Goal: Book appointment/travel/reservation

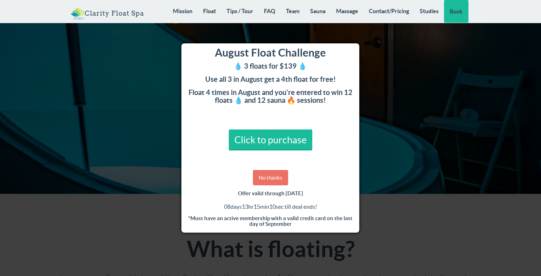
click at [273, 180] on link "No thanks" at bounding box center [270, 177] width 35 height 15
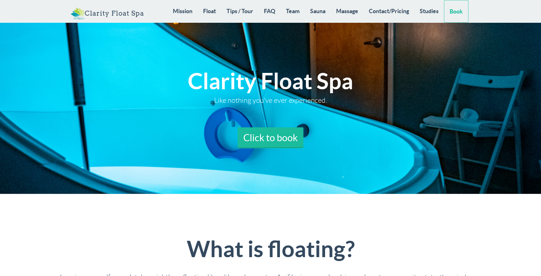
click at [454, 12] on link "Book" at bounding box center [456, 11] width 25 height 23
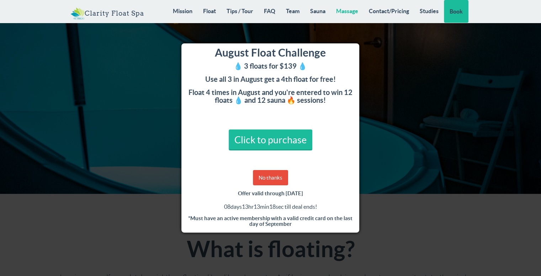
click at [341, 11] on link "Massage" at bounding box center [347, 11] width 33 height 22
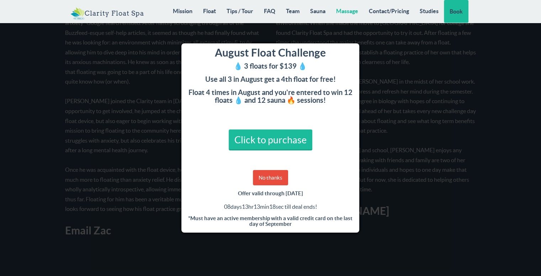
scroll to position [5443, 0]
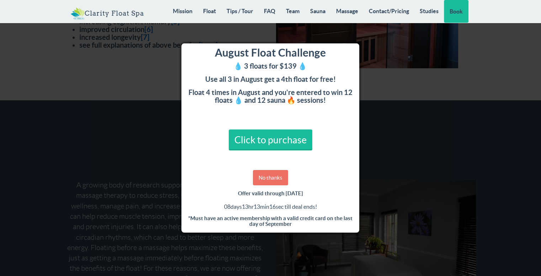
click at [283, 175] on link "No thanks" at bounding box center [270, 177] width 35 height 15
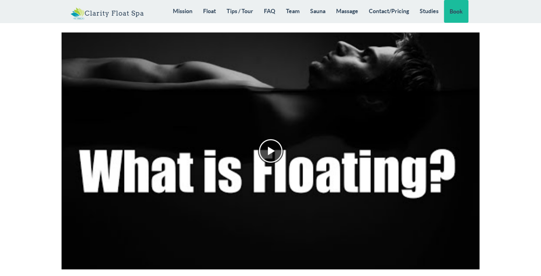
scroll to position [0, 0]
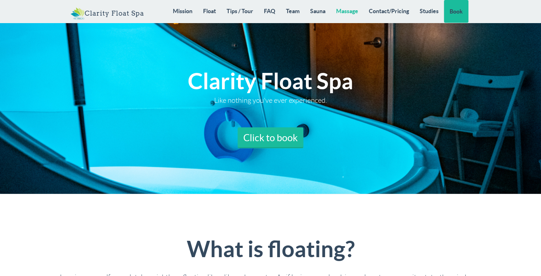
click at [348, 10] on link "Massage" at bounding box center [347, 11] width 33 height 22
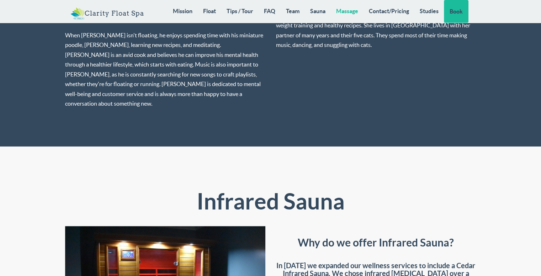
scroll to position [5443, 0]
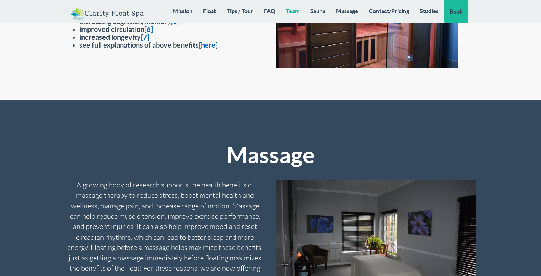
click at [293, 10] on link "Team" at bounding box center [292, 11] width 24 height 22
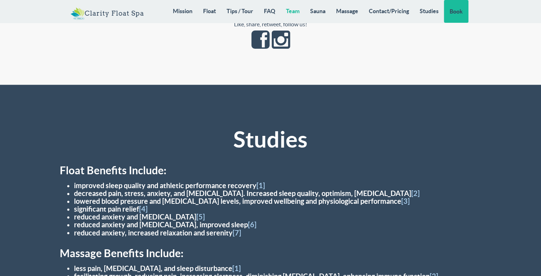
scroll to position [6522, 0]
